Goal: Transaction & Acquisition: Purchase product/service

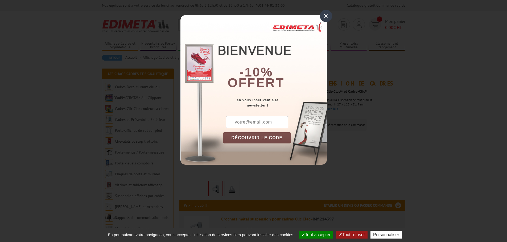
click at [326, 14] on div "×" at bounding box center [326, 16] width 12 height 12
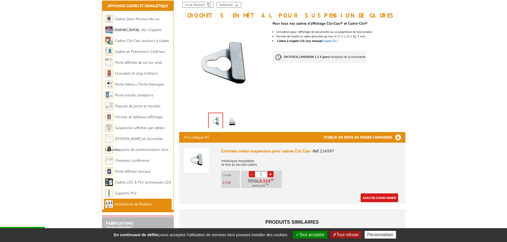
scroll to position [80, 0]
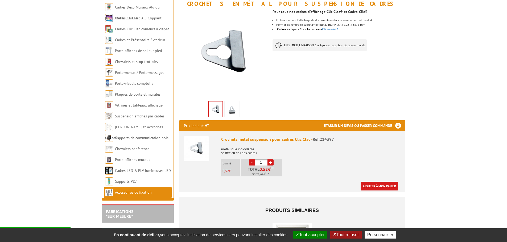
click at [318, 234] on button "Tout accepter" at bounding box center [310, 235] width 34 height 8
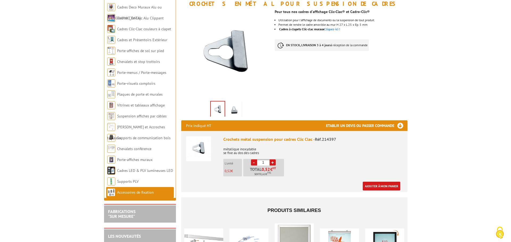
scroll to position [0, 0]
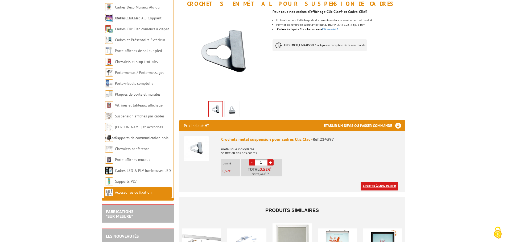
click at [372, 187] on link "Ajouter à mon panier" at bounding box center [379, 186] width 38 height 9
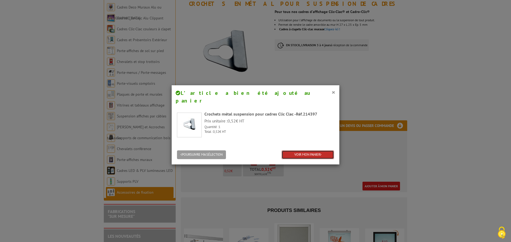
click at [298, 151] on link "VOIR MON PANIER" at bounding box center [307, 155] width 52 height 9
